Goal: Register for event/course

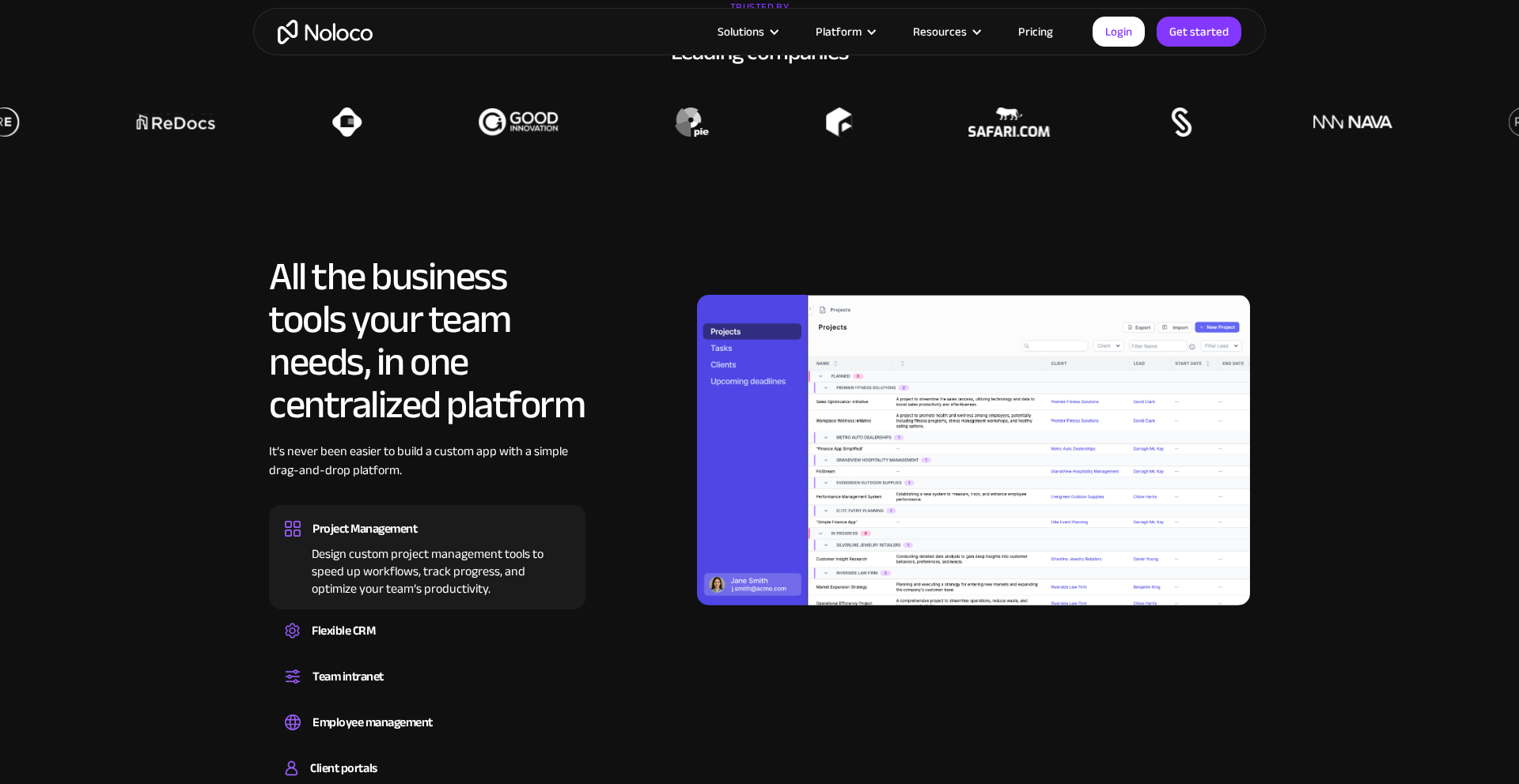
scroll to position [1401, 0]
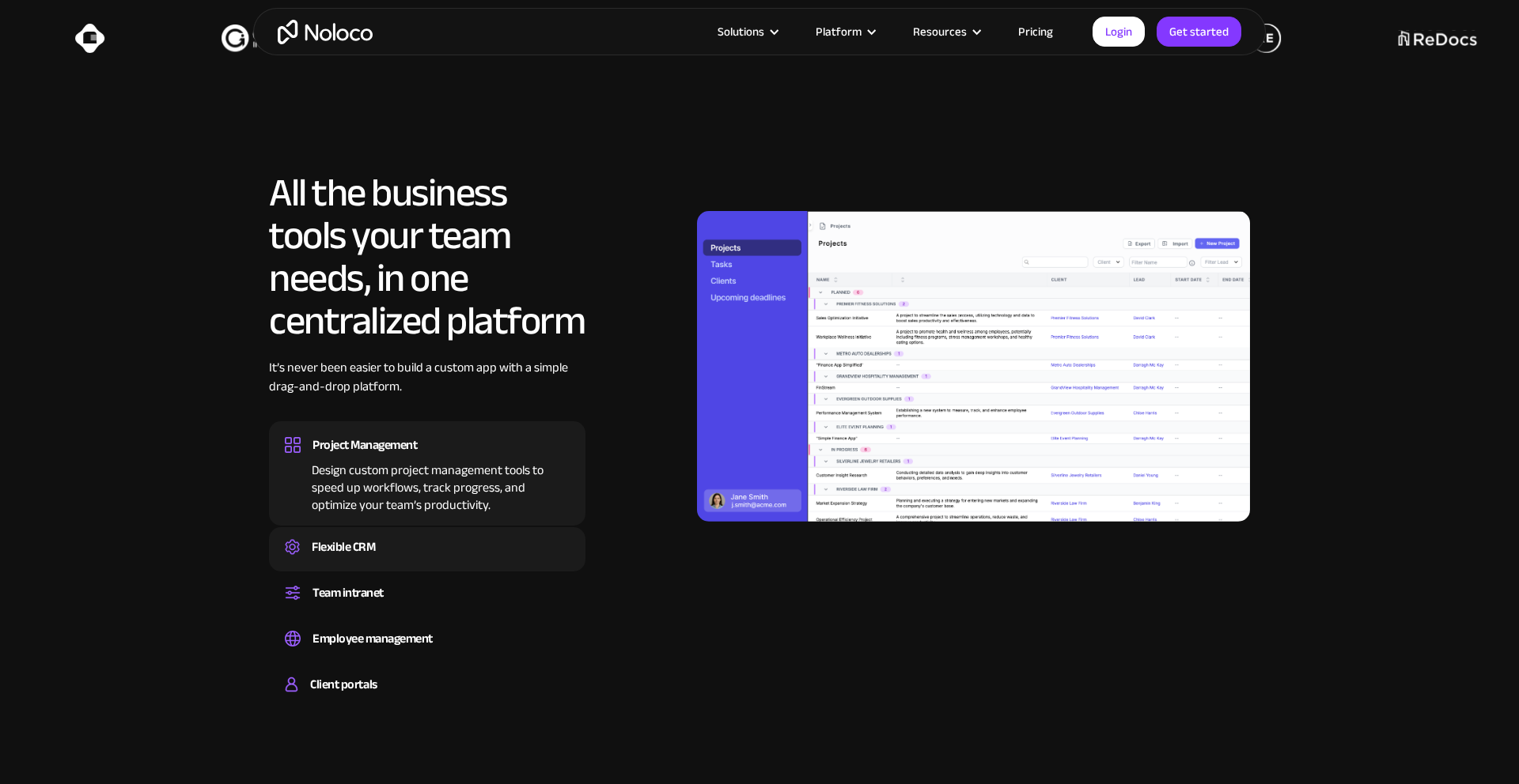
click at [411, 533] on div "Flexible CRM Create a custom CRM that you can adapt to your business’s needs, c…" at bounding box center [427, 549] width 316 height 44
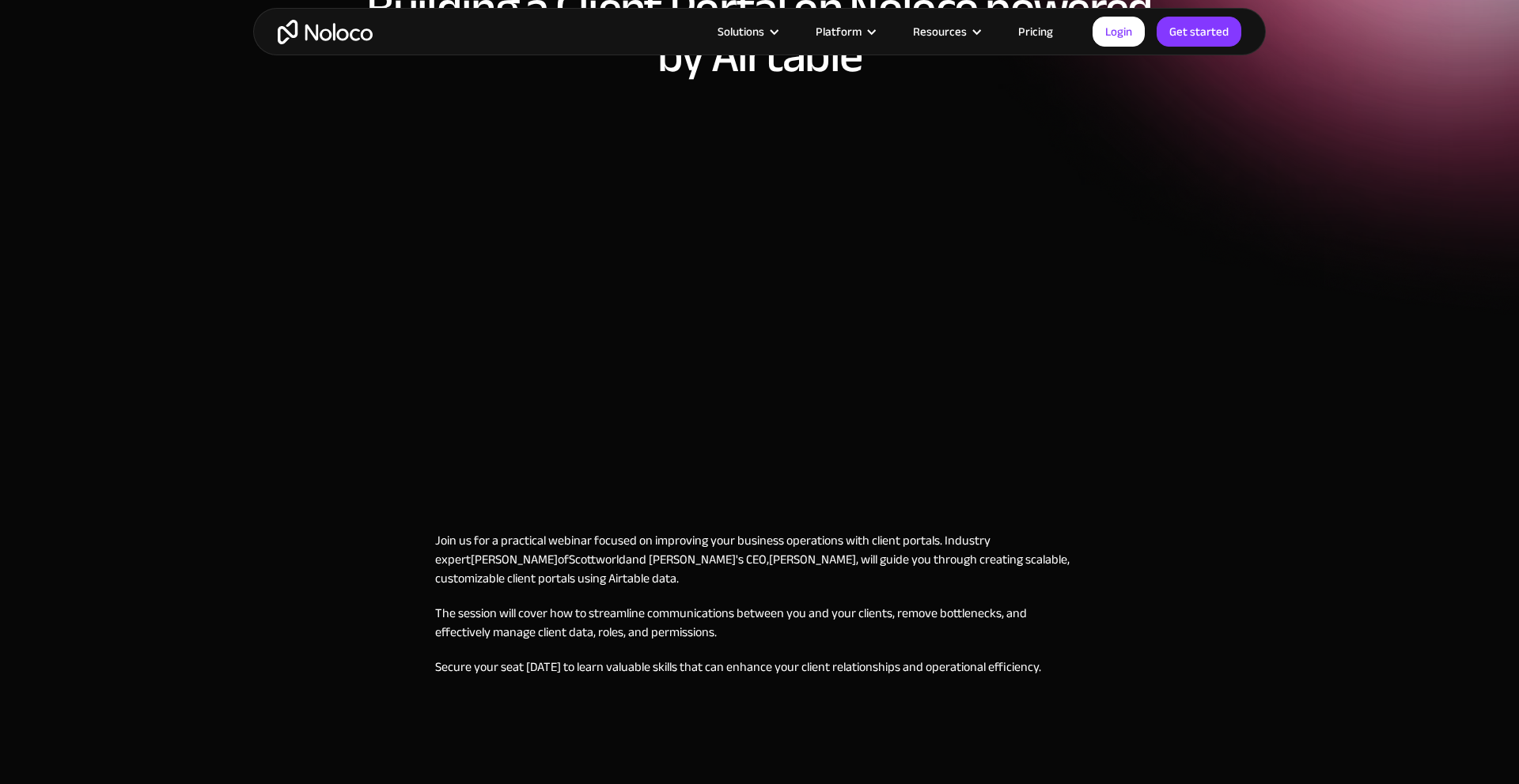
scroll to position [396, 0]
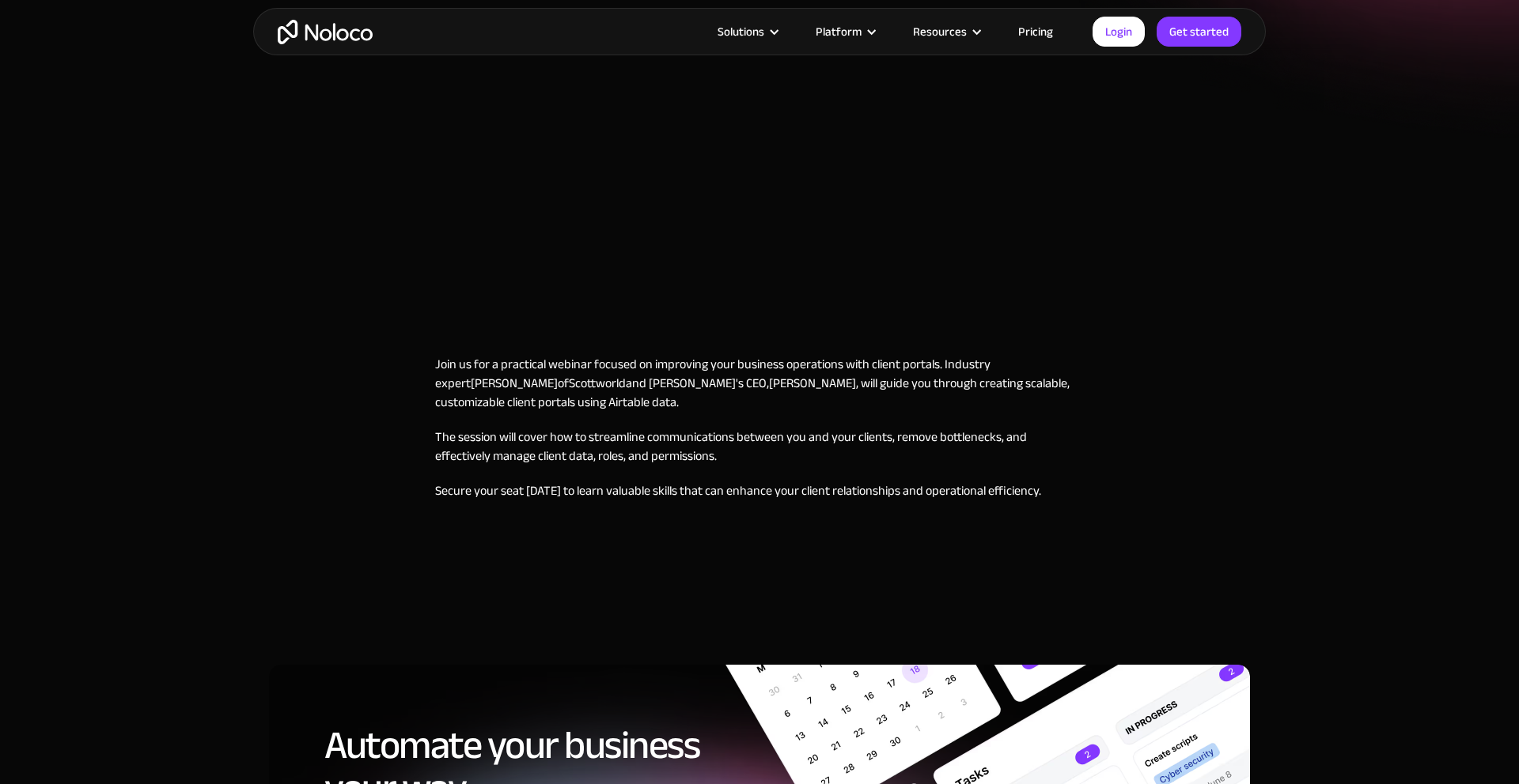
click at [851, 402] on p "Join us for a practical webinar focused on improving your business operations w…" at bounding box center [759, 383] width 648 height 56
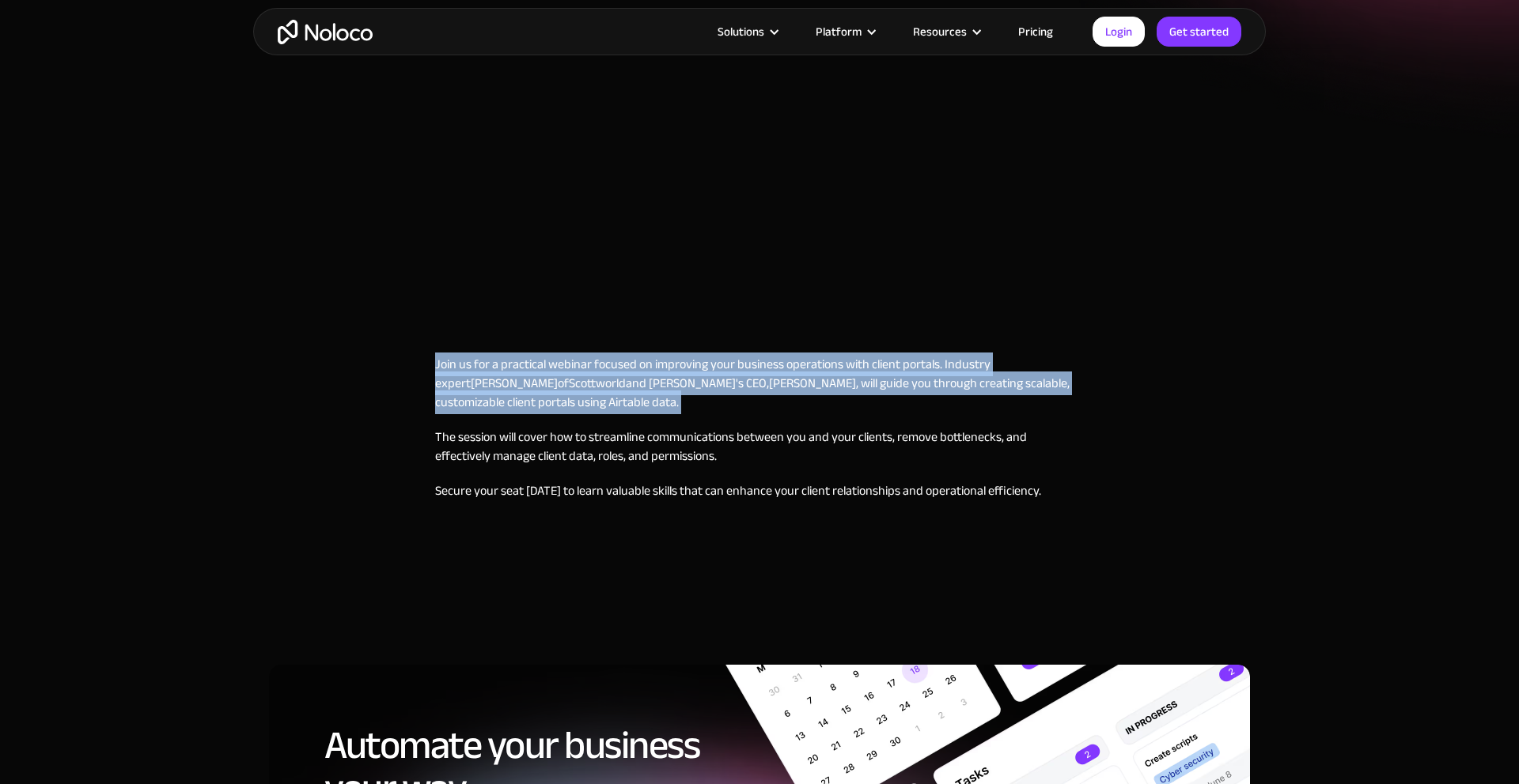
click at [851, 402] on p "Join us for a practical webinar focused on improving your business operations w…" at bounding box center [759, 383] width 648 height 56
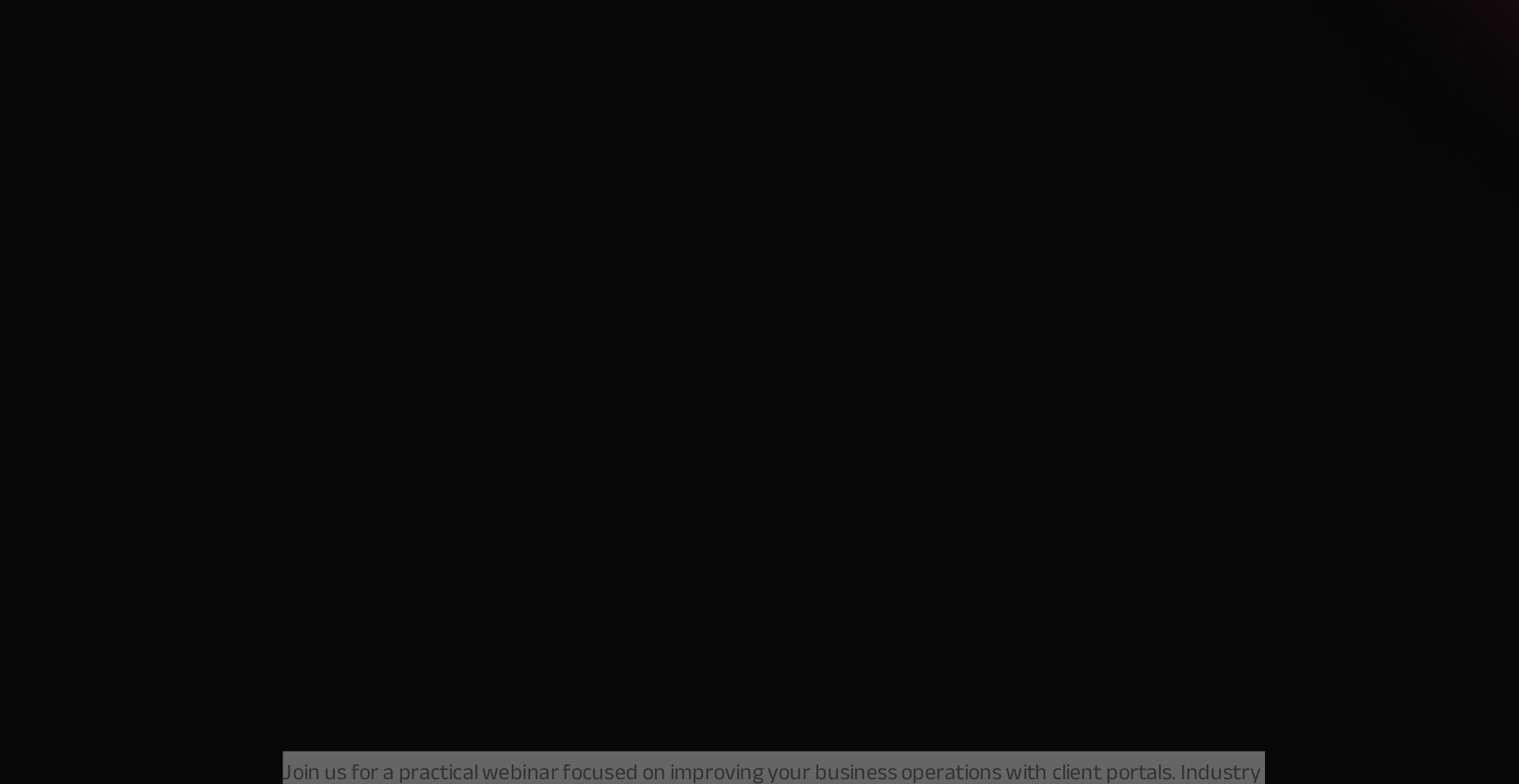
scroll to position [0, 0]
